Goal: Task Accomplishment & Management: Manage account settings

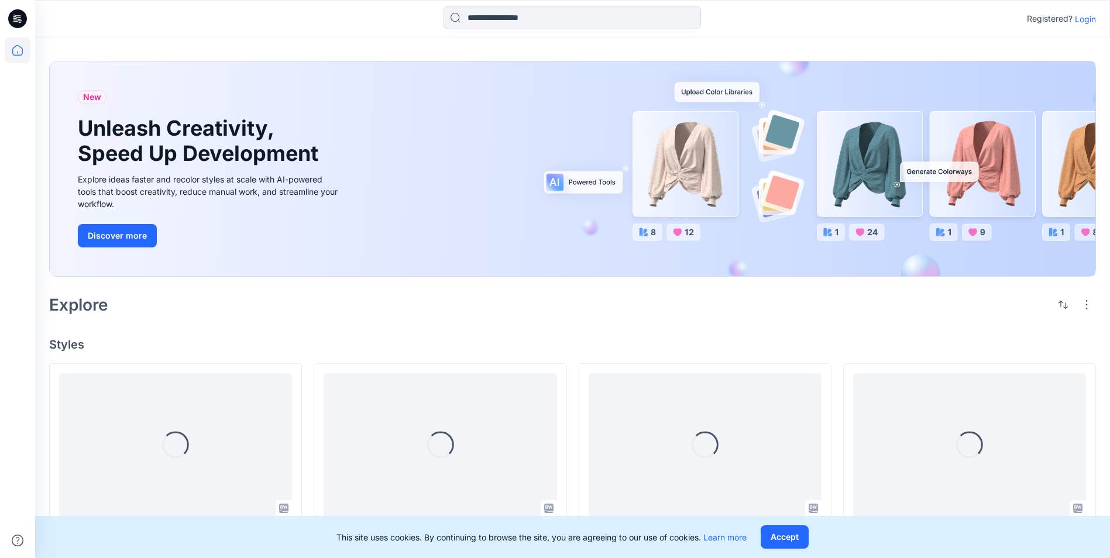
click at [1084, 21] on p "Login" at bounding box center [1084, 19] width 21 height 12
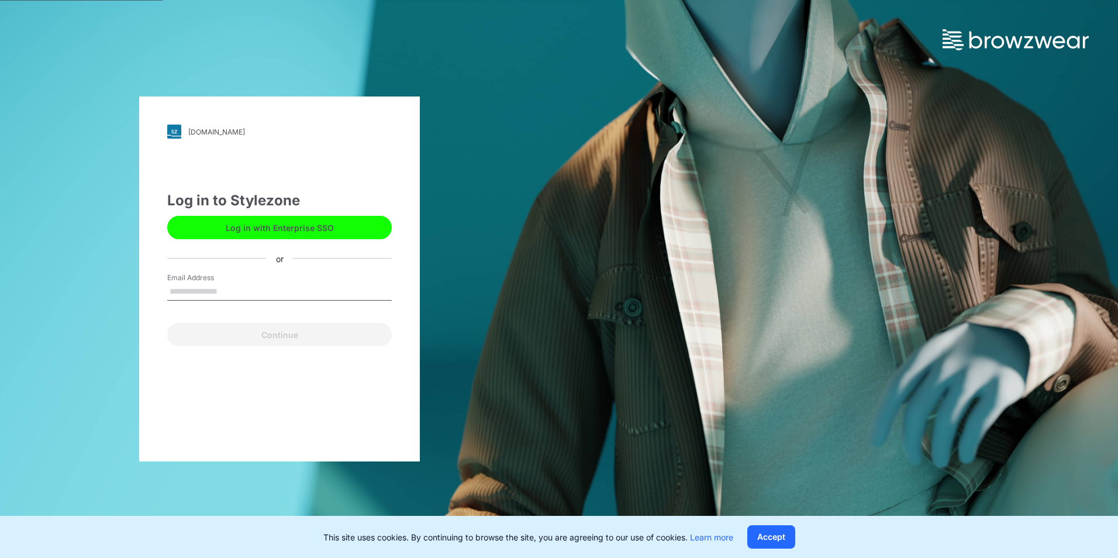
click at [360, 233] on button "Log in with Enterprise SSO" at bounding box center [279, 227] width 225 height 23
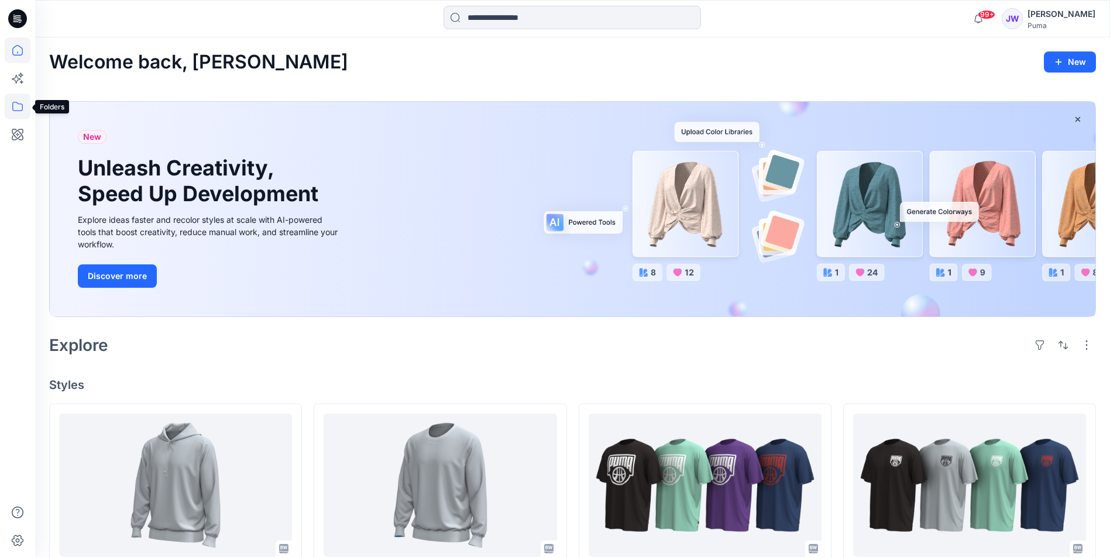
click at [24, 110] on icon at bounding box center [18, 107] width 26 height 26
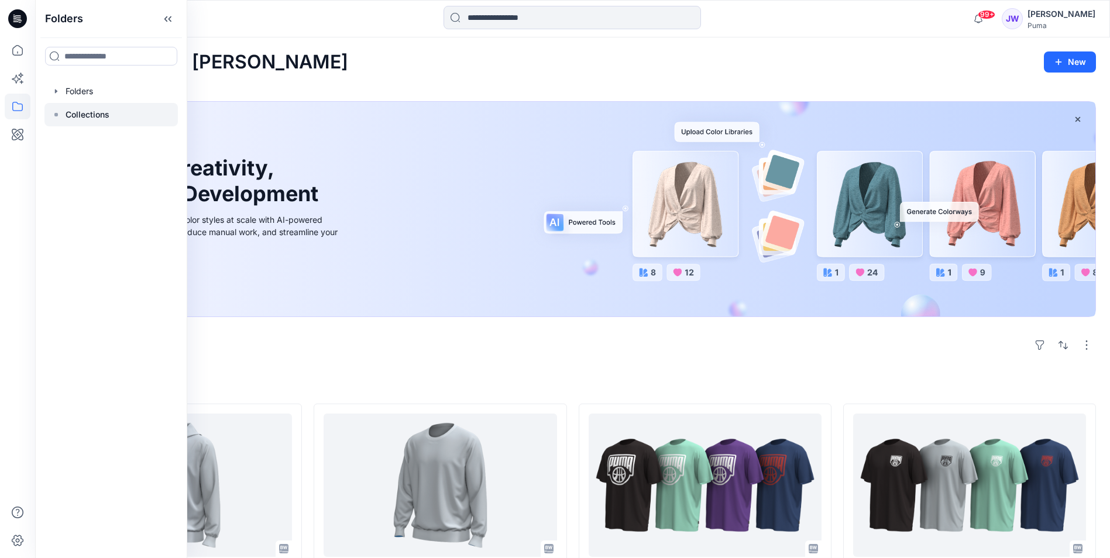
click at [90, 118] on p "Collections" at bounding box center [88, 115] width 44 height 14
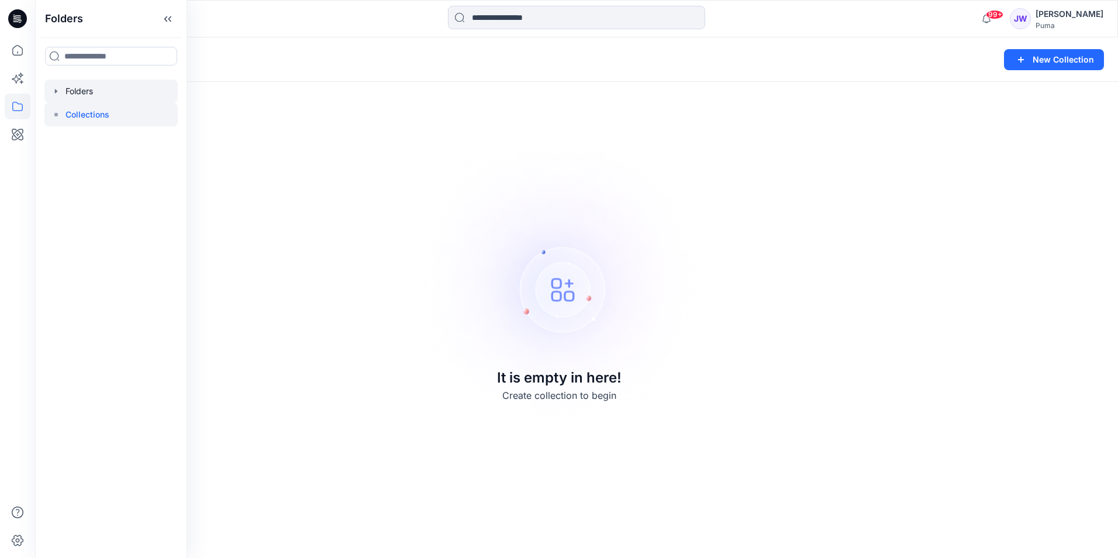
click at [80, 97] on div at bounding box center [110, 91] width 133 height 23
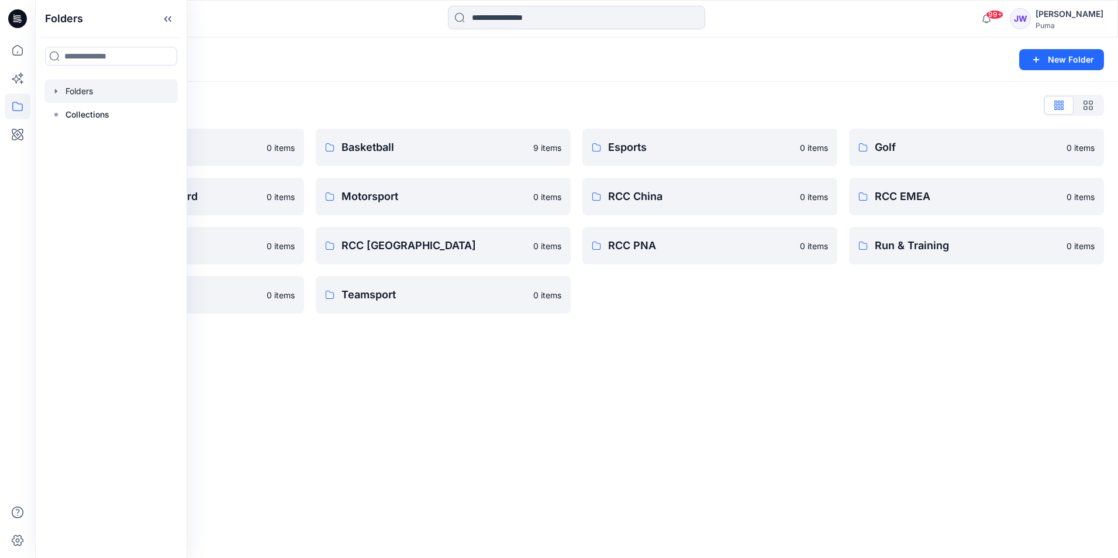
click at [898, 364] on div "Folders New Folder Folders List Basic Blocks 0 items HK DPC Support Record 0 it…" at bounding box center [576, 297] width 1083 height 521
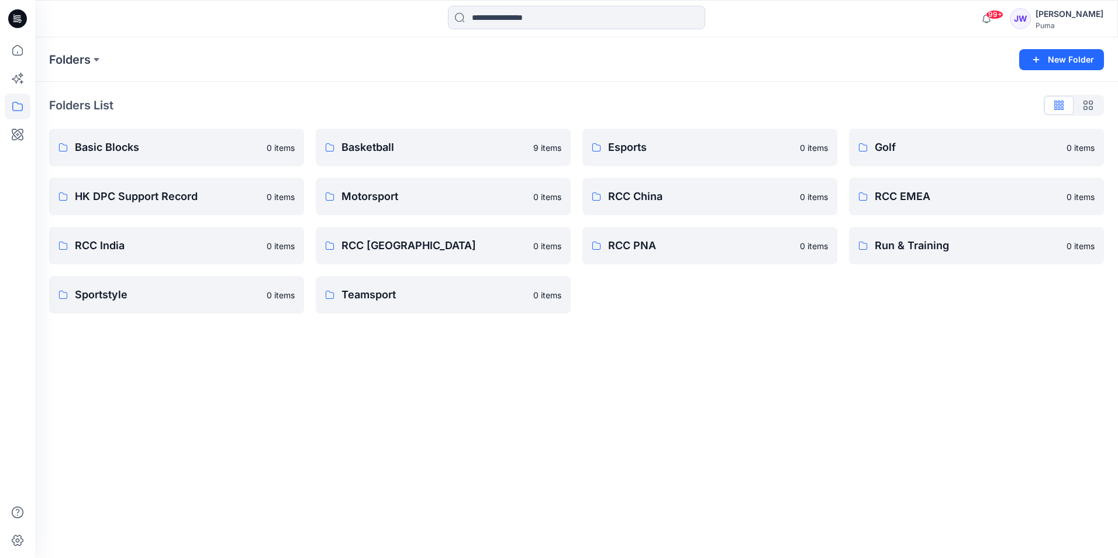
click at [890, 360] on div "Folders New Folder Folders List Basic Blocks 0 items HK DPC Support Record 0 it…" at bounding box center [576, 297] width 1083 height 521
click at [181, 144] on p "Basic Blocks" at bounding box center [167, 147] width 185 height 16
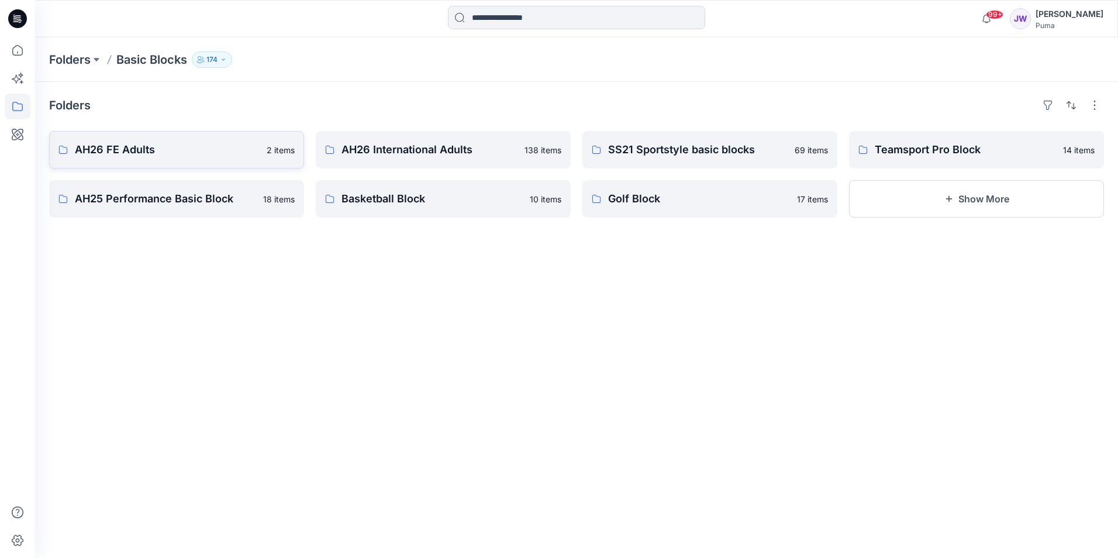
click at [240, 155] on p "AH26 FE Adults" at bounding box center [167, 150] width 185 height 16
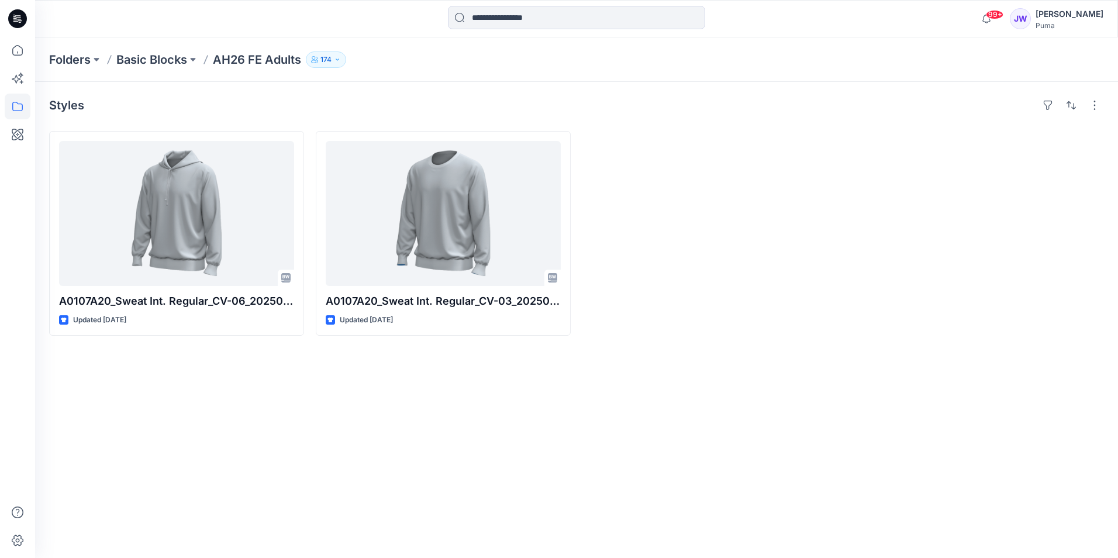
click at [1031, 23] on div "JW" at bounding box center [1020, 18] width 21 height 21
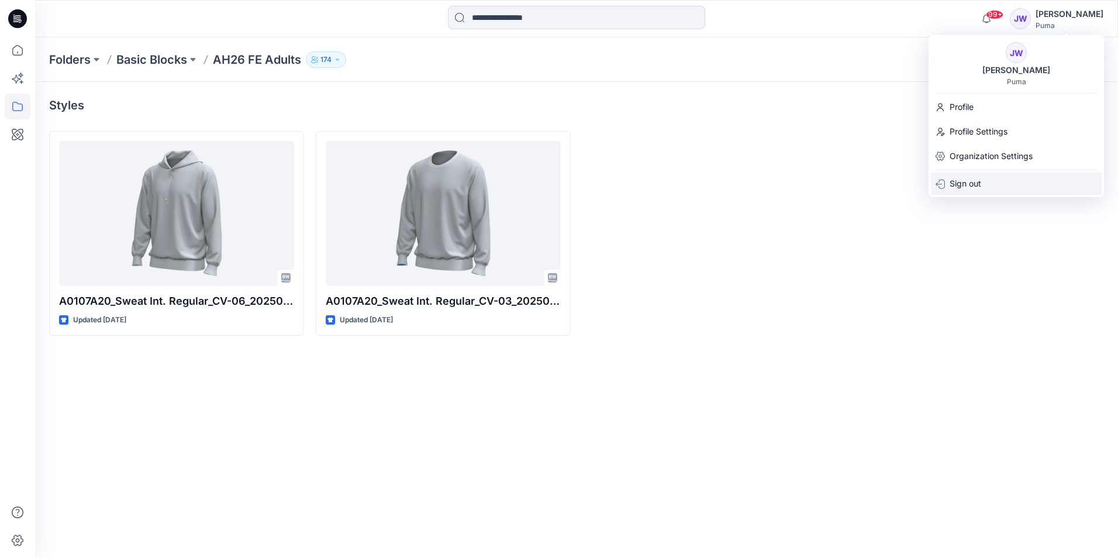
click at [980, 181] on p "Sign out" at bounding box center [966, 184] width 32 height 22
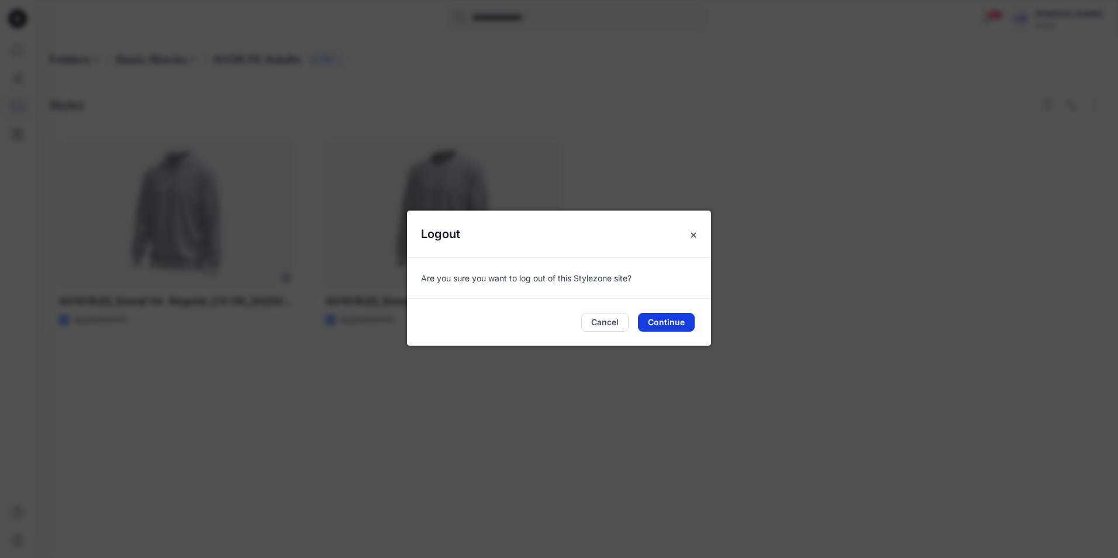
click at [675, 322] on button "Continue" at bounding box center [666, 322] width 57 height 19
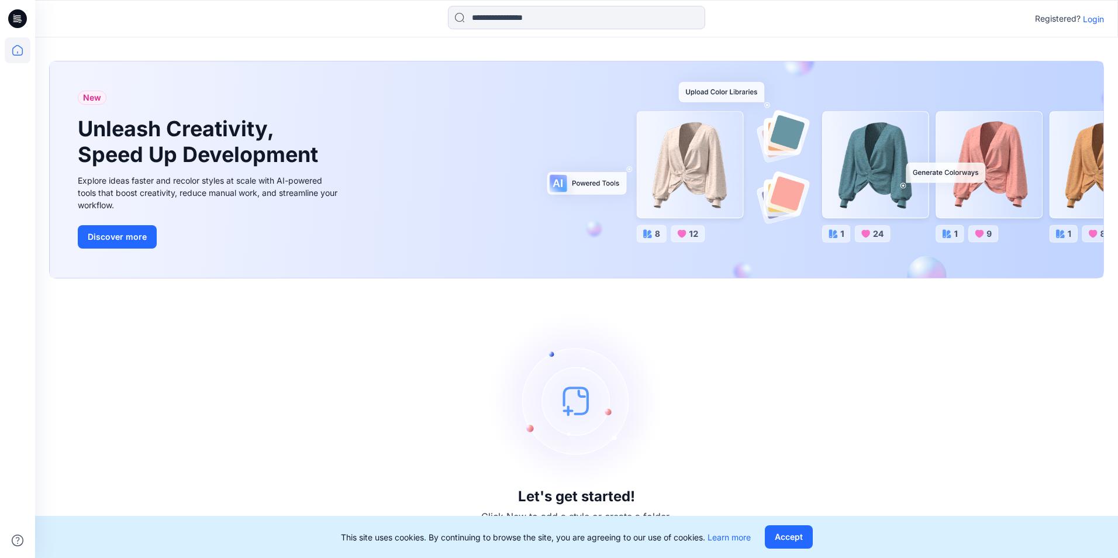
click at [1097, 20] on p "Login" at bounding box center [1093, 19] width 21 height 12
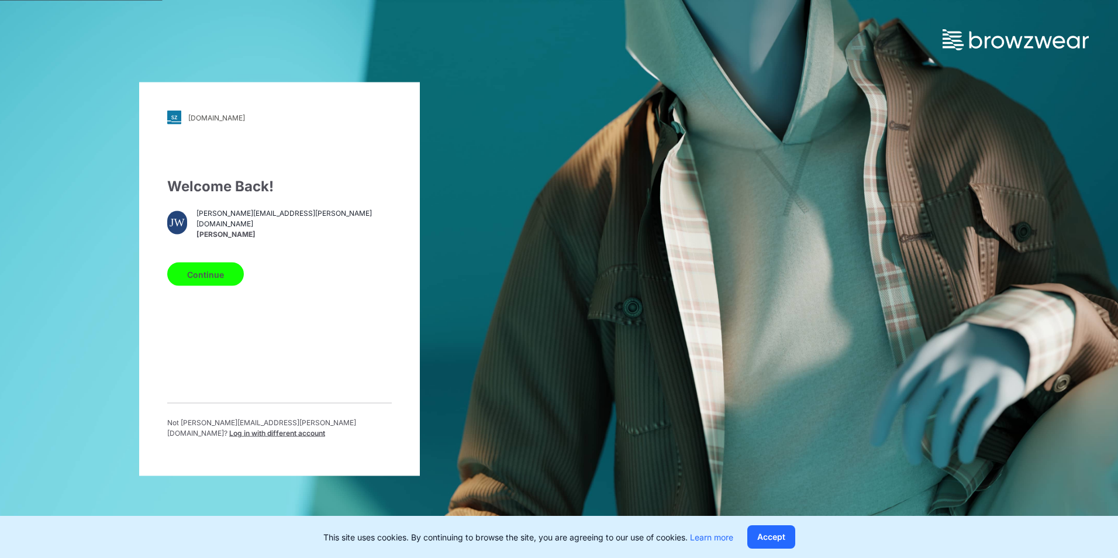
click at [325, 429] on span "Log in with different account" at bounding box center [277, 433] width 96 height 9
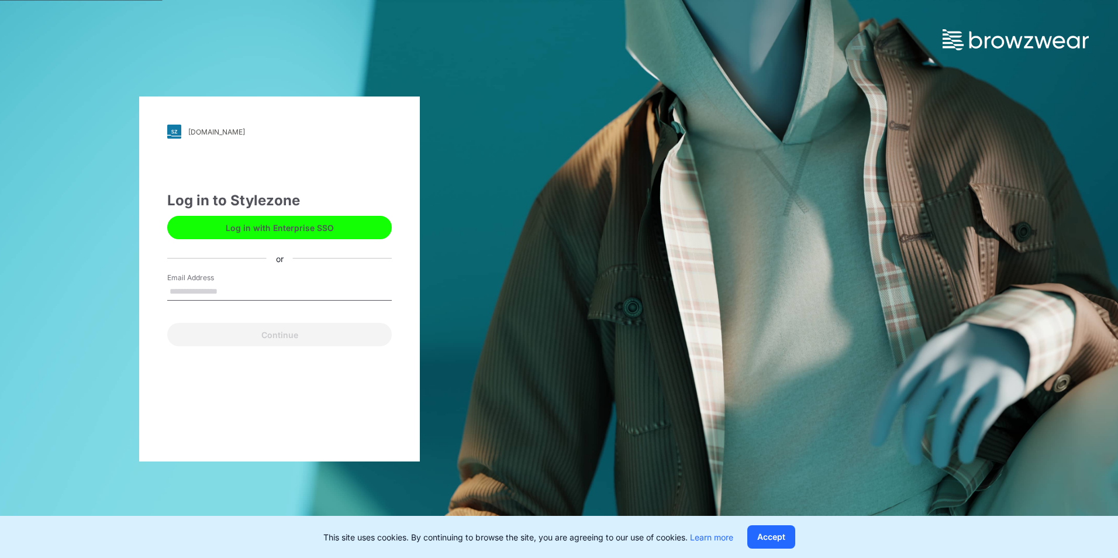
click at [356, 220] on button "Log in with Enterprise SSO" at bounding box center [279, 227] width 225 height 23
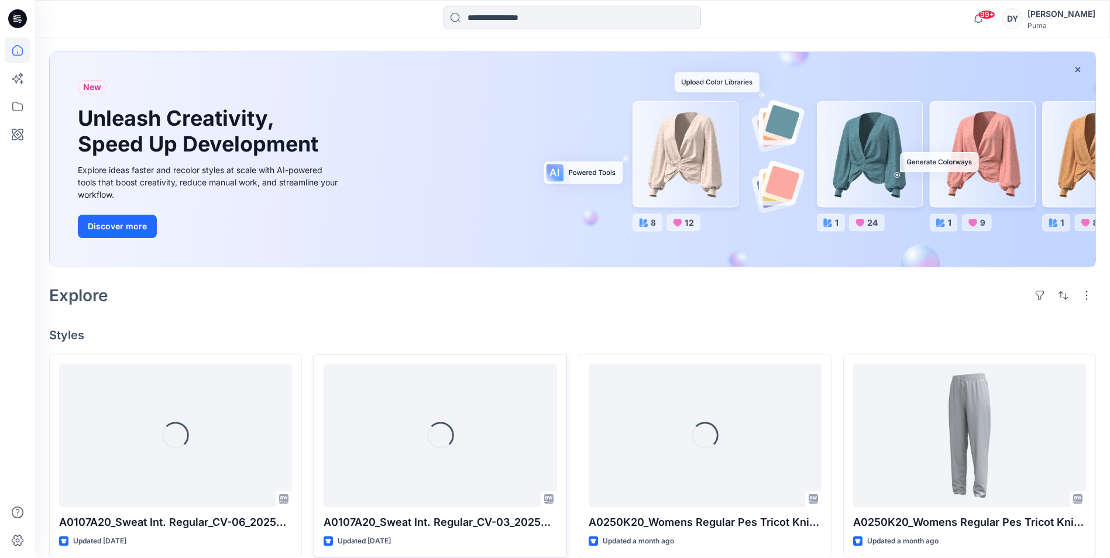
scroll to position [175, 0]
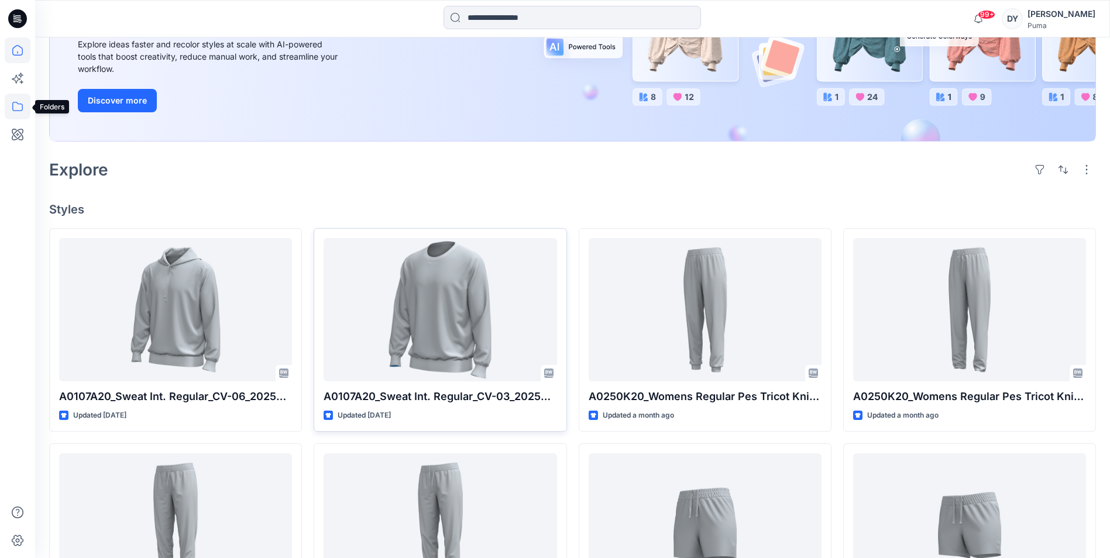
click at [16, 109] on icon at bounding box center [18, 107] width 26 height 26
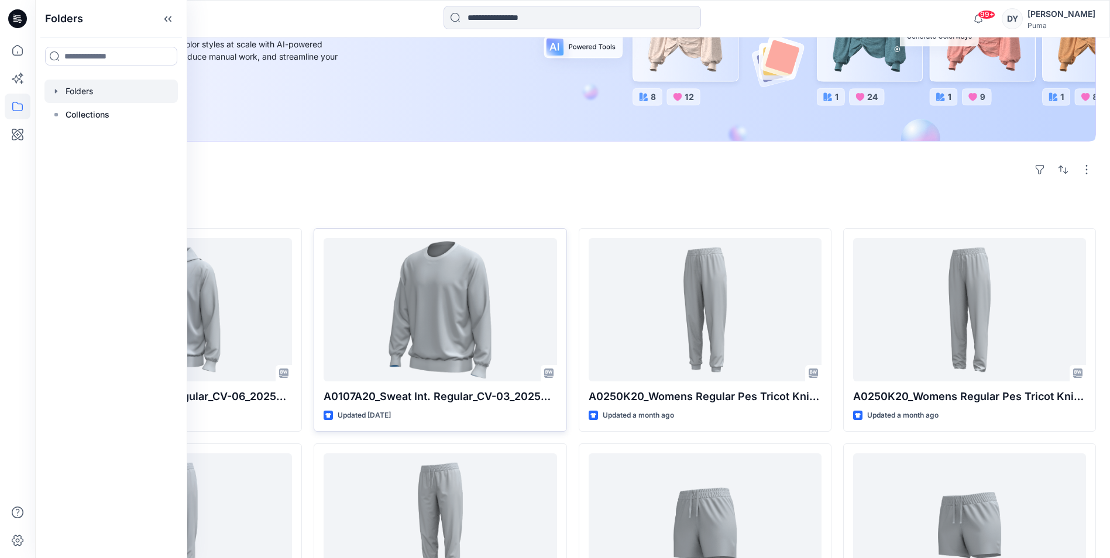
click at [58, 94] on icon "button" at bounding box center [55, 91] width 9 height 9
click at [79, 115] on div at bounding box center [110, 114] width 133 height 23
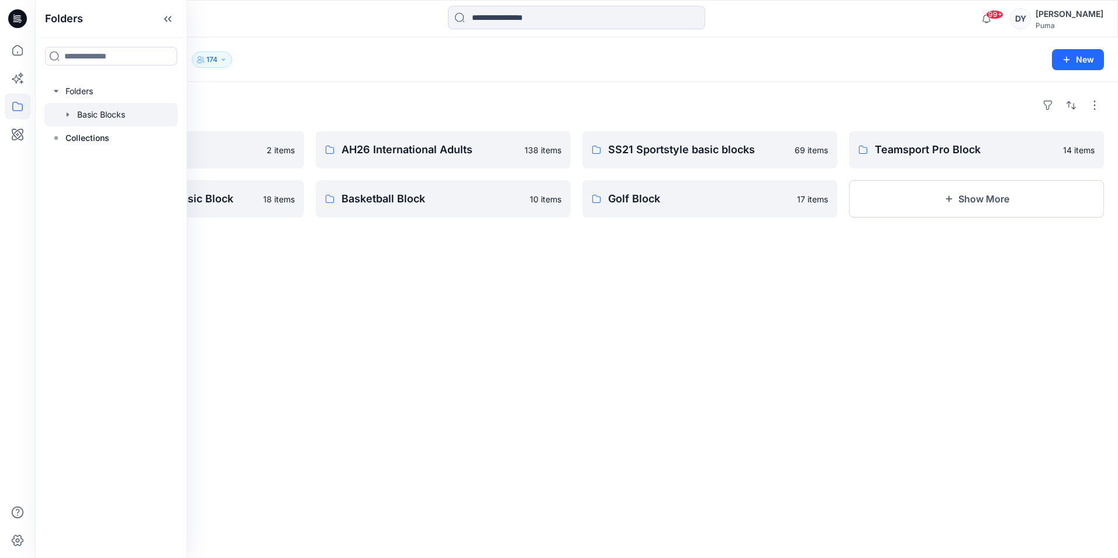
click at [639, 297] on div "Folders AH26 FE Adults 2 items AH25 Performance Basic Block 18 items AH26 Inter…" at bounding box center [576, 320] width 1083 height 476
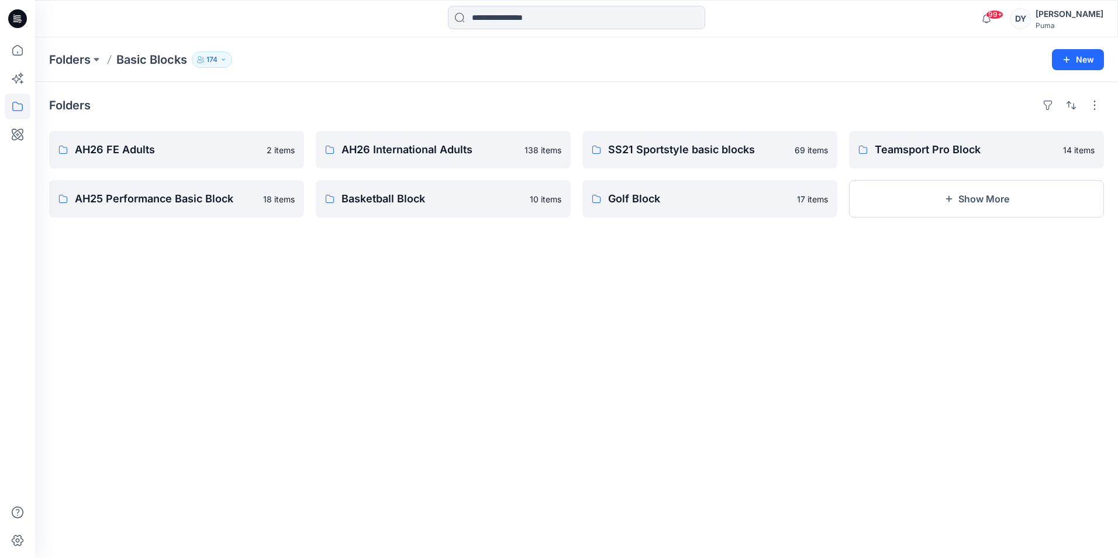
click at [1031, 21] on div "DY" at bounding box center [1020, 18] width 21 height 21
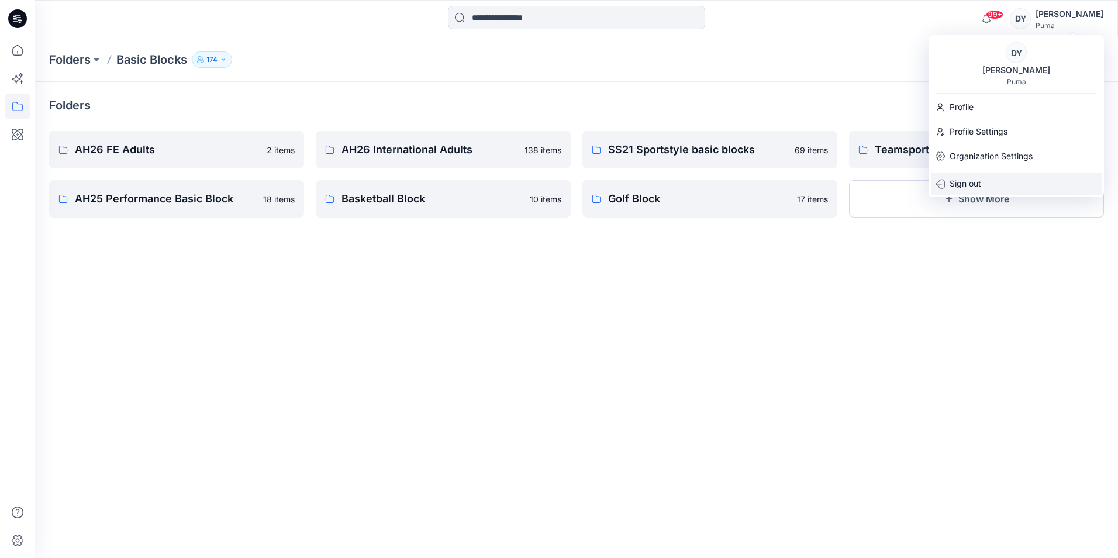
click at [980, 184] on p "Sign out" at bounding box center [966, 184] width 32 height 22
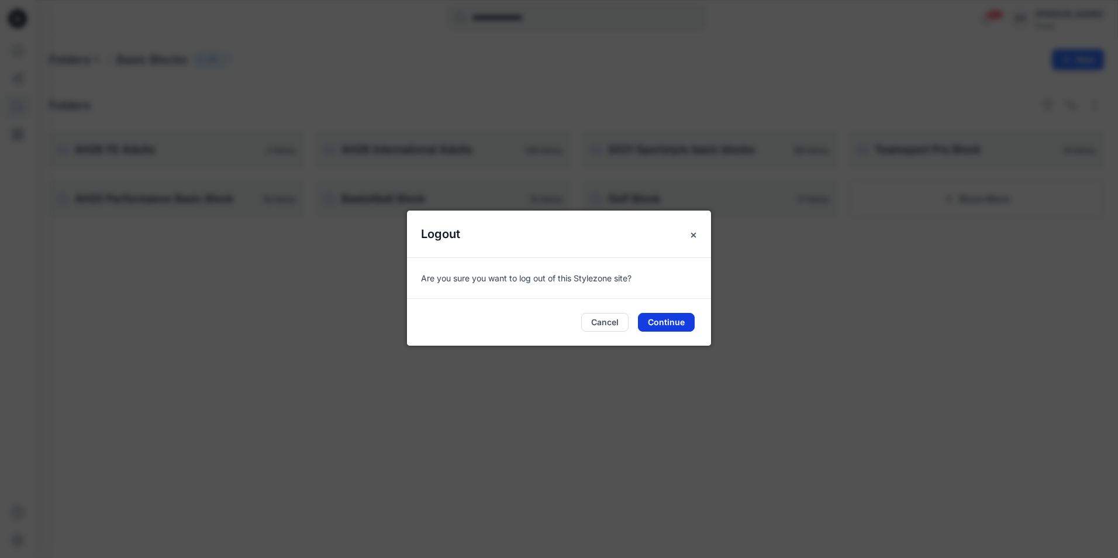
click at [648, 327] on button "Continue" at bounding box center [666, 322] width 57 height 19
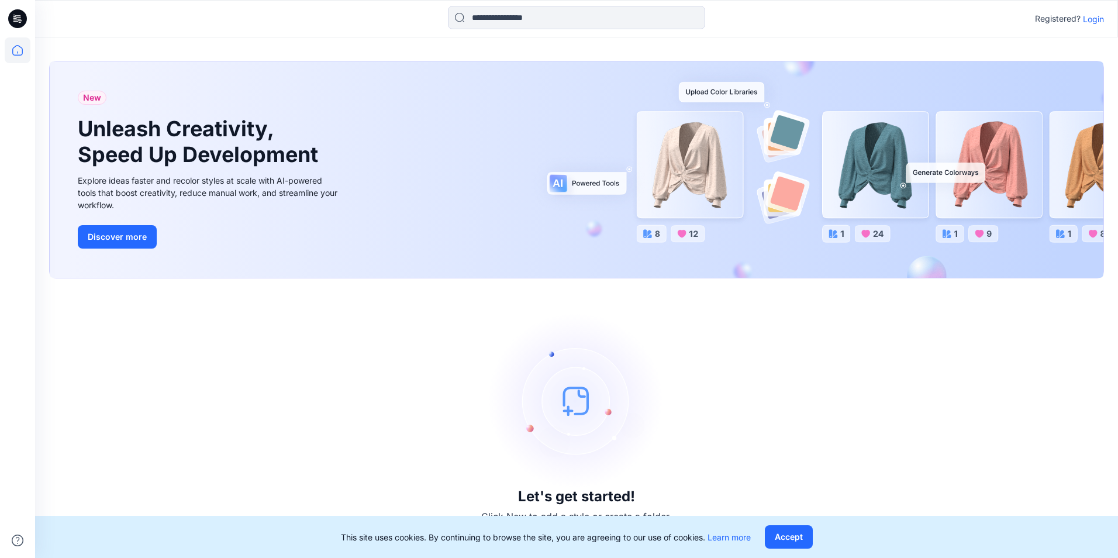
click at [1090, 19] on p "Login" at bounding box center [1093, 19] width 21 height 12
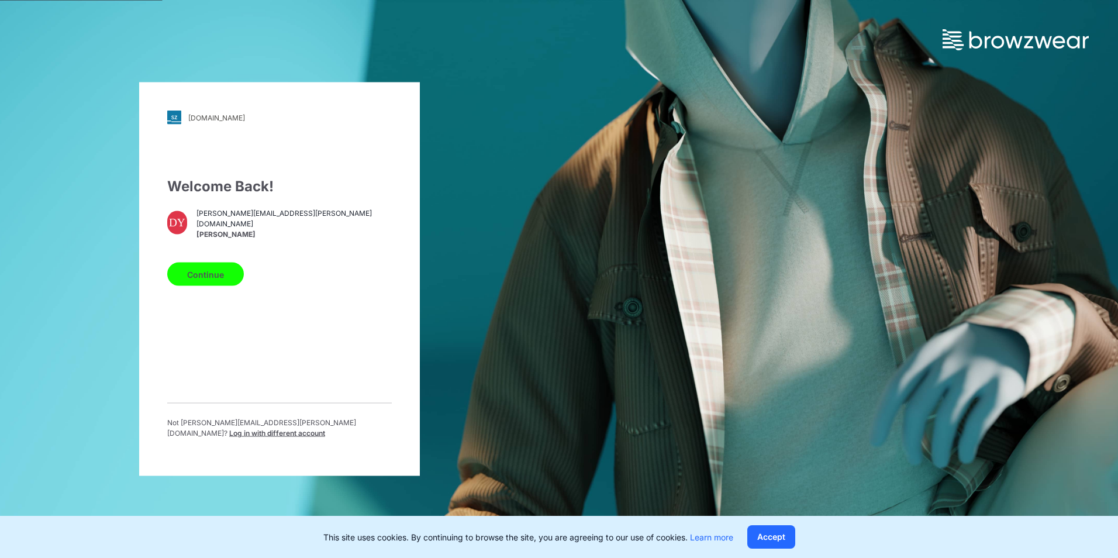
click at [325, 431] on span "Log in with different account" at bounding box center [277, 433] width 96 height 9
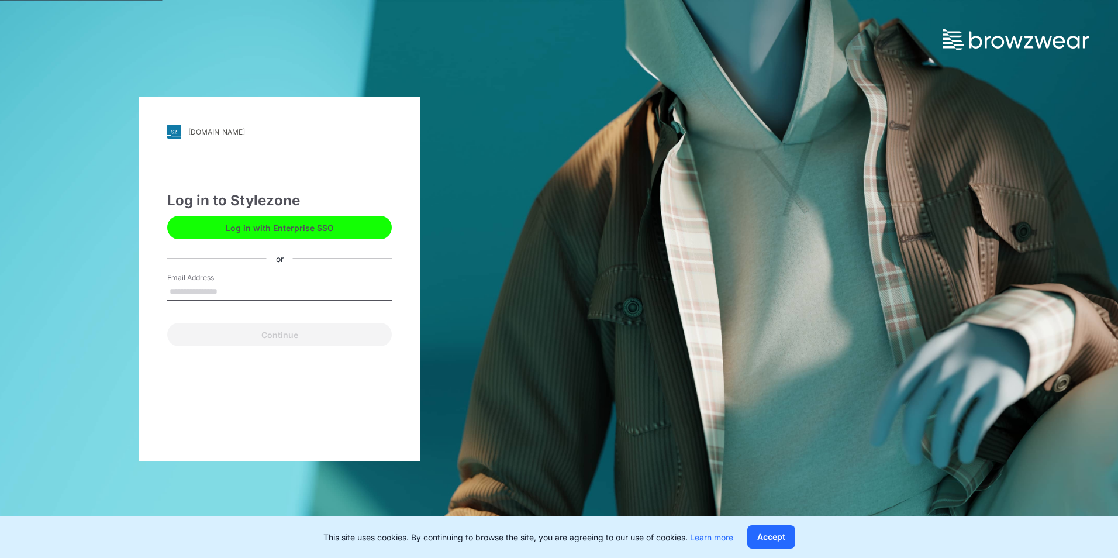
click at [312, 232] on button "Log in with Enterprise SSO" at bounding box center [279, 227] width 225 height 23
